Goal: Navigation & Orientation: Find specific page/section

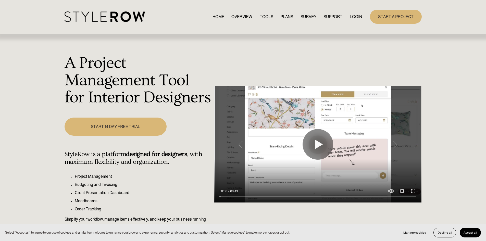
click at [352, 13] on link "LOGIN" at bounding box center [356, 16] width 12 height 7
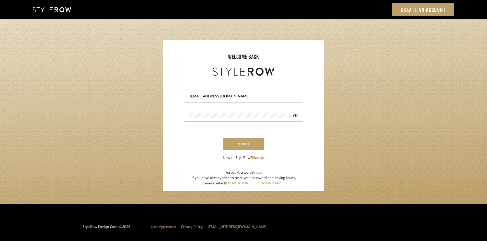
click at [243, 148] on button "sign in" at bounding box center [243, 144] width 41 height 12
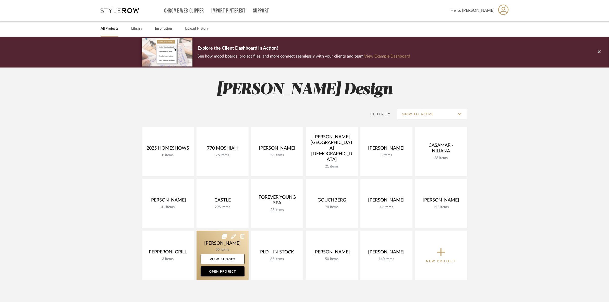
click at [210, 243] on link at bounding box center [223, 254] width 52 height 49
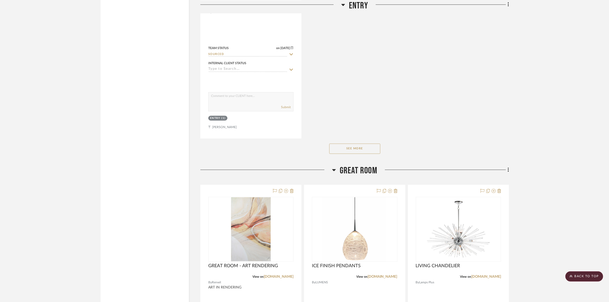
scroll to position [1236, 0]
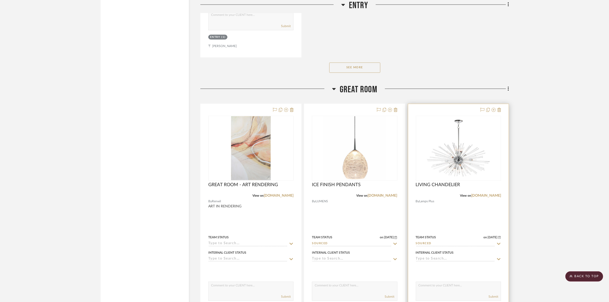
click at [443, 153] on img "0" at bounding box center [459, 148] width 64 height 64
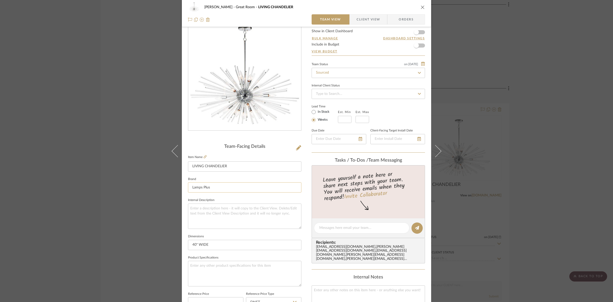
scroll to position [96, 0]
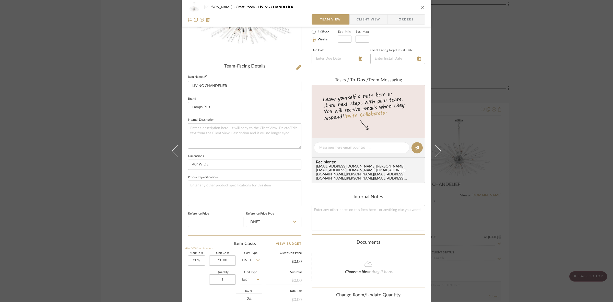
click at [204, 78] on link at bounding box center [205, 77] width 3 height 4
